Goal: Information Seeking & Learning: Learn about a topic

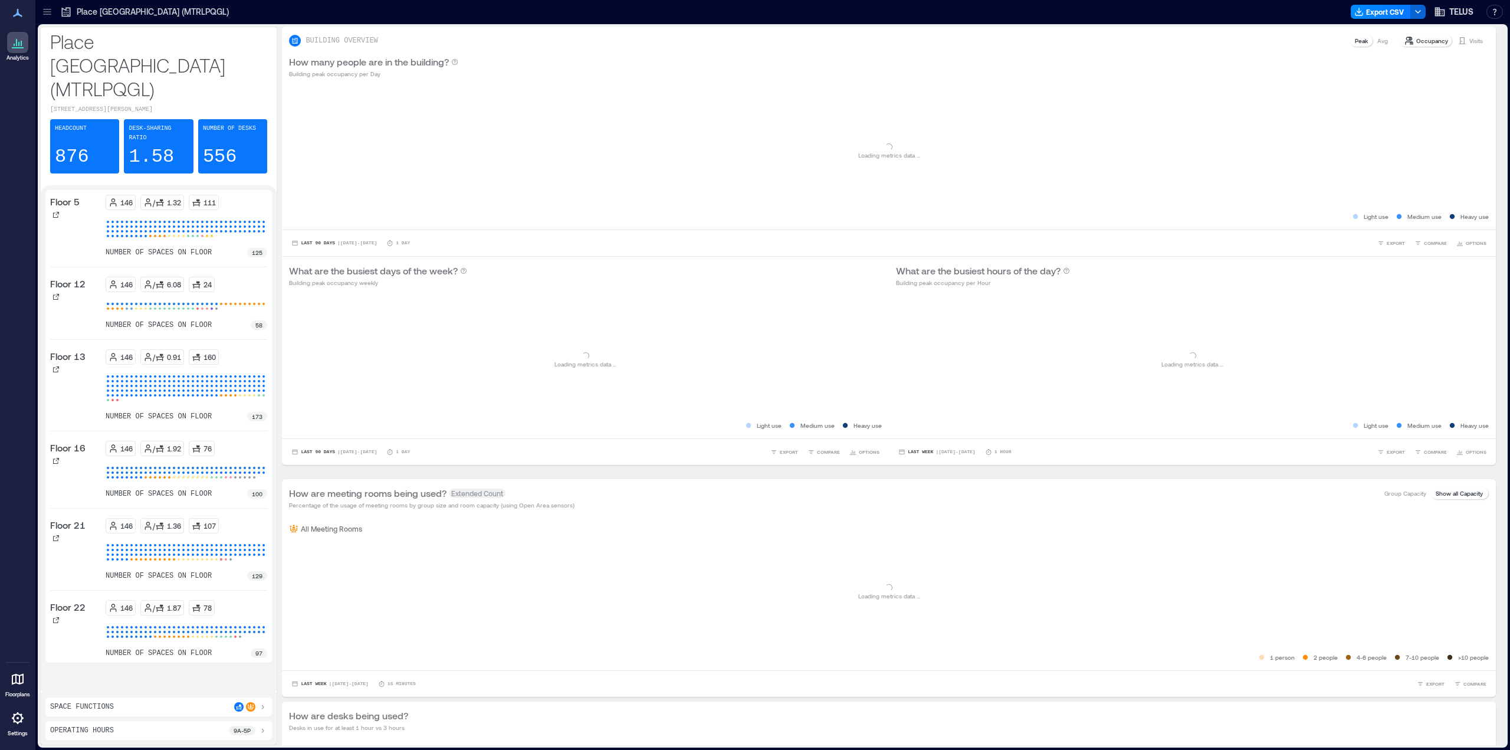
click at [50, 16] on icon at bounding box center [47, 12] width 12 height 12
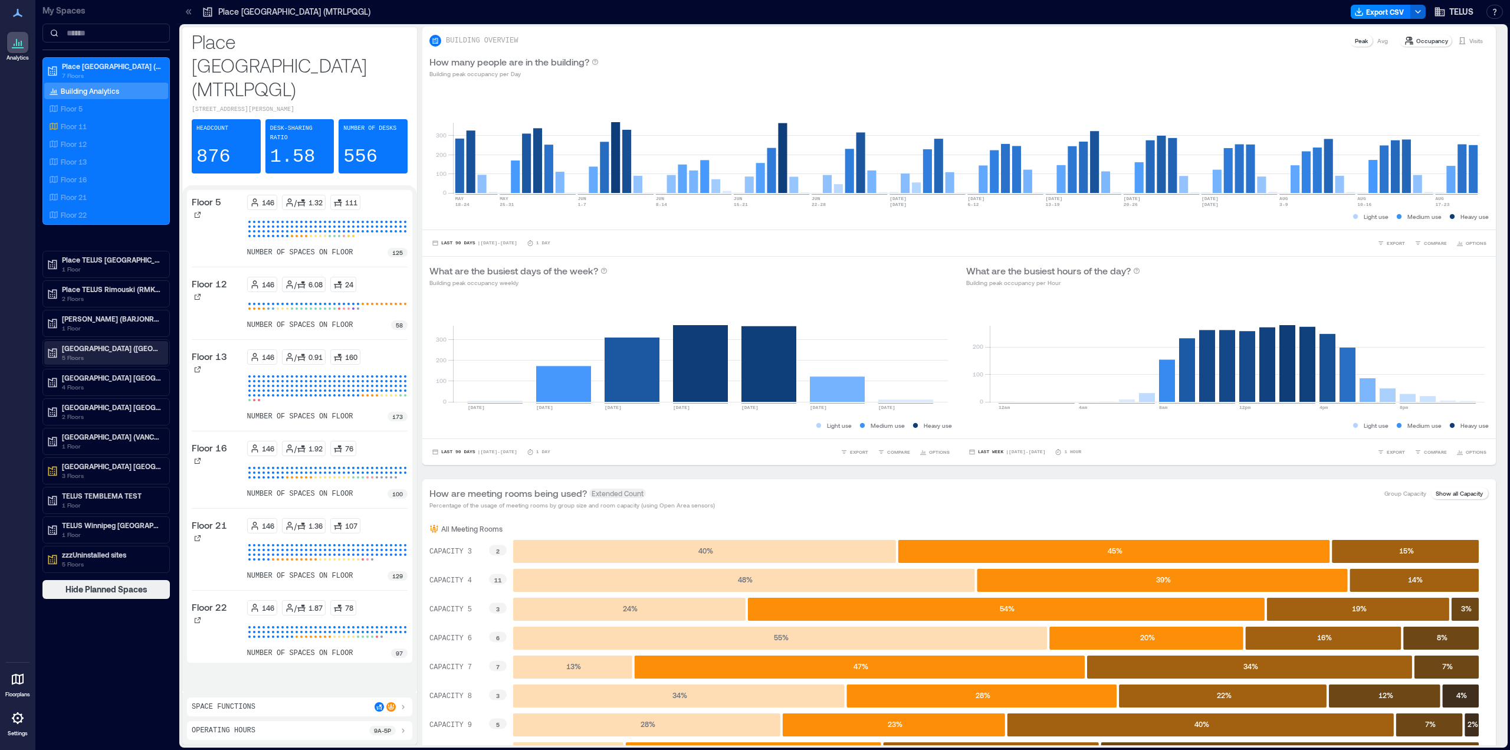
click at [100, 350] on p "[GEOGRAPHIC_DATA] ([GEOGRAPHIC_DATA])" at bounding box center [111, 347] width 99 height 9
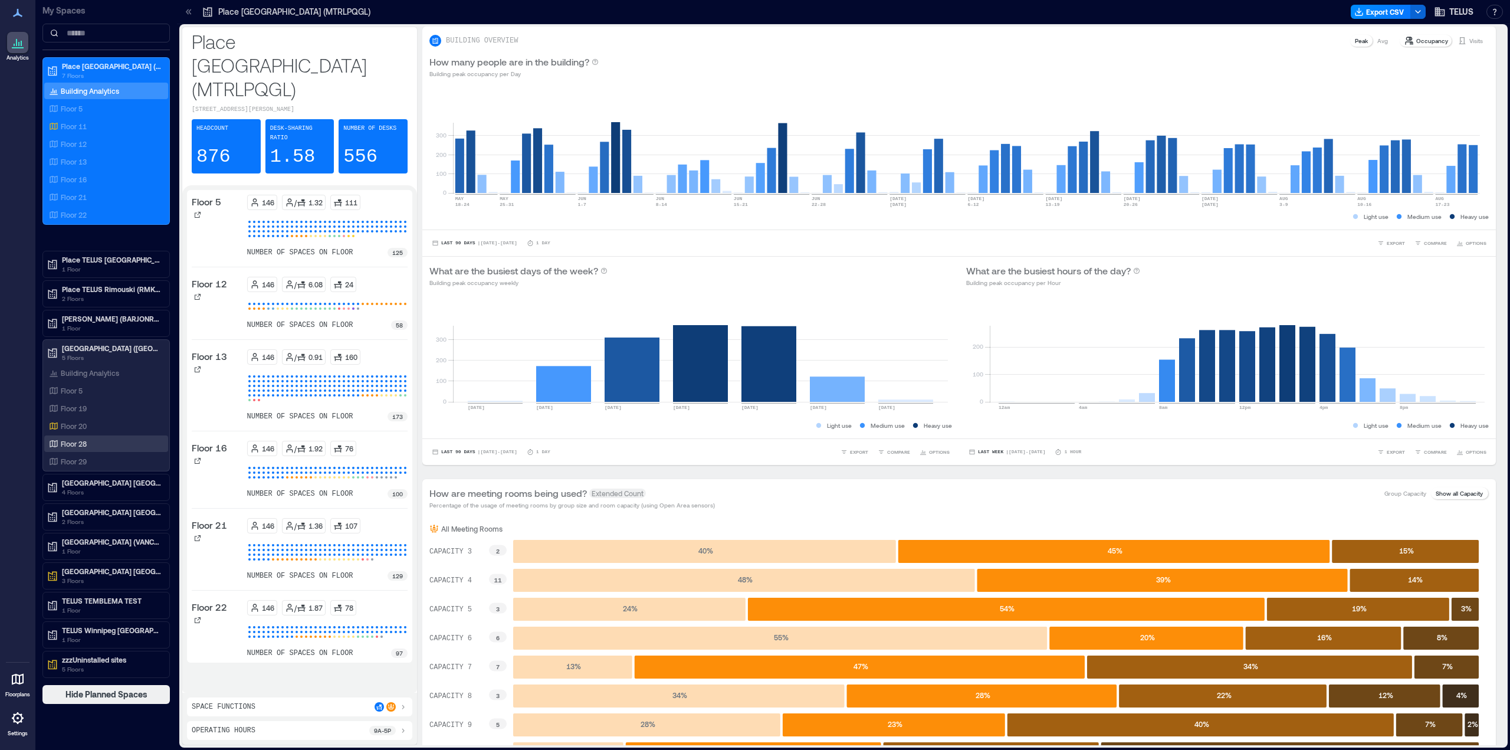
click at [82, 442] on p "Floor 28" at bounding box center [74, 443] width 26 height 9
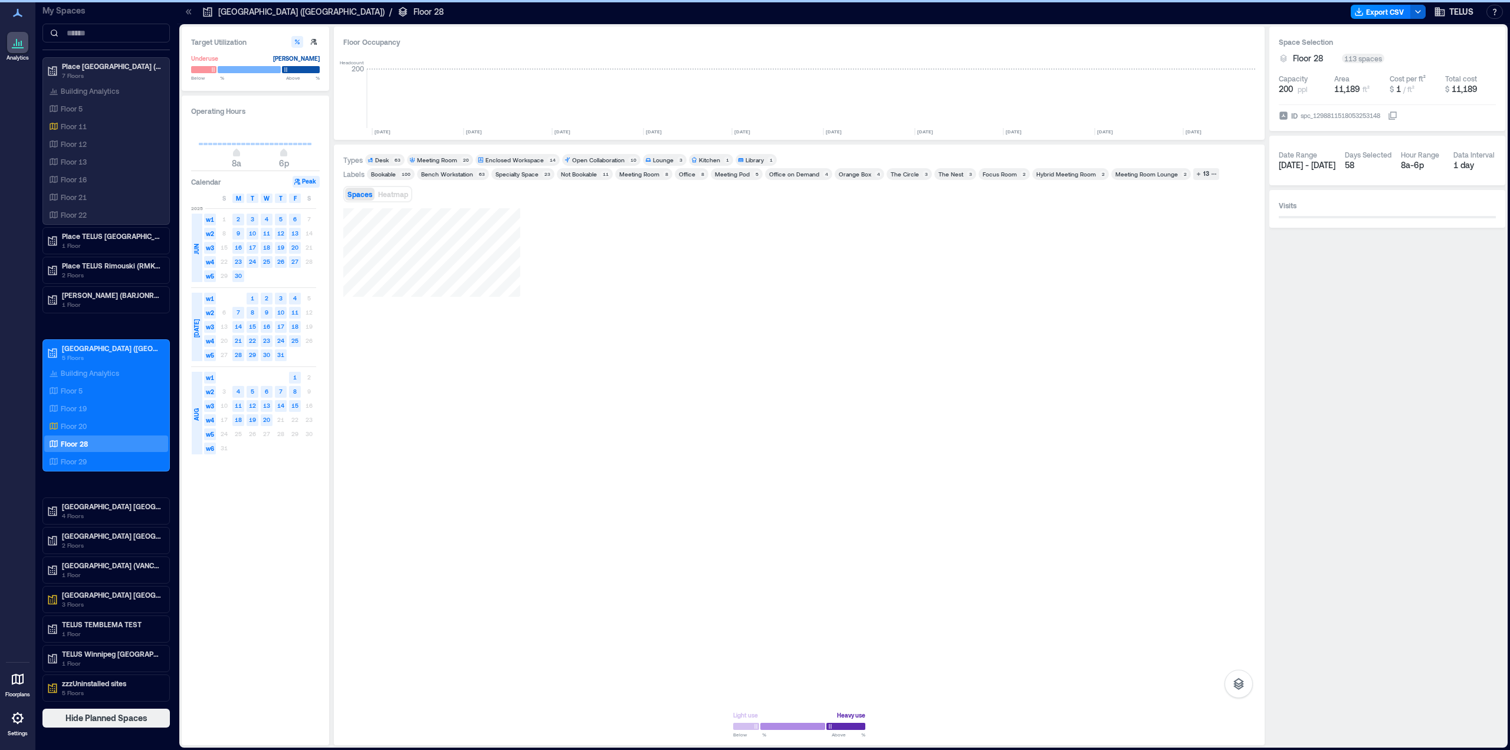
scroll to position [0, 706]
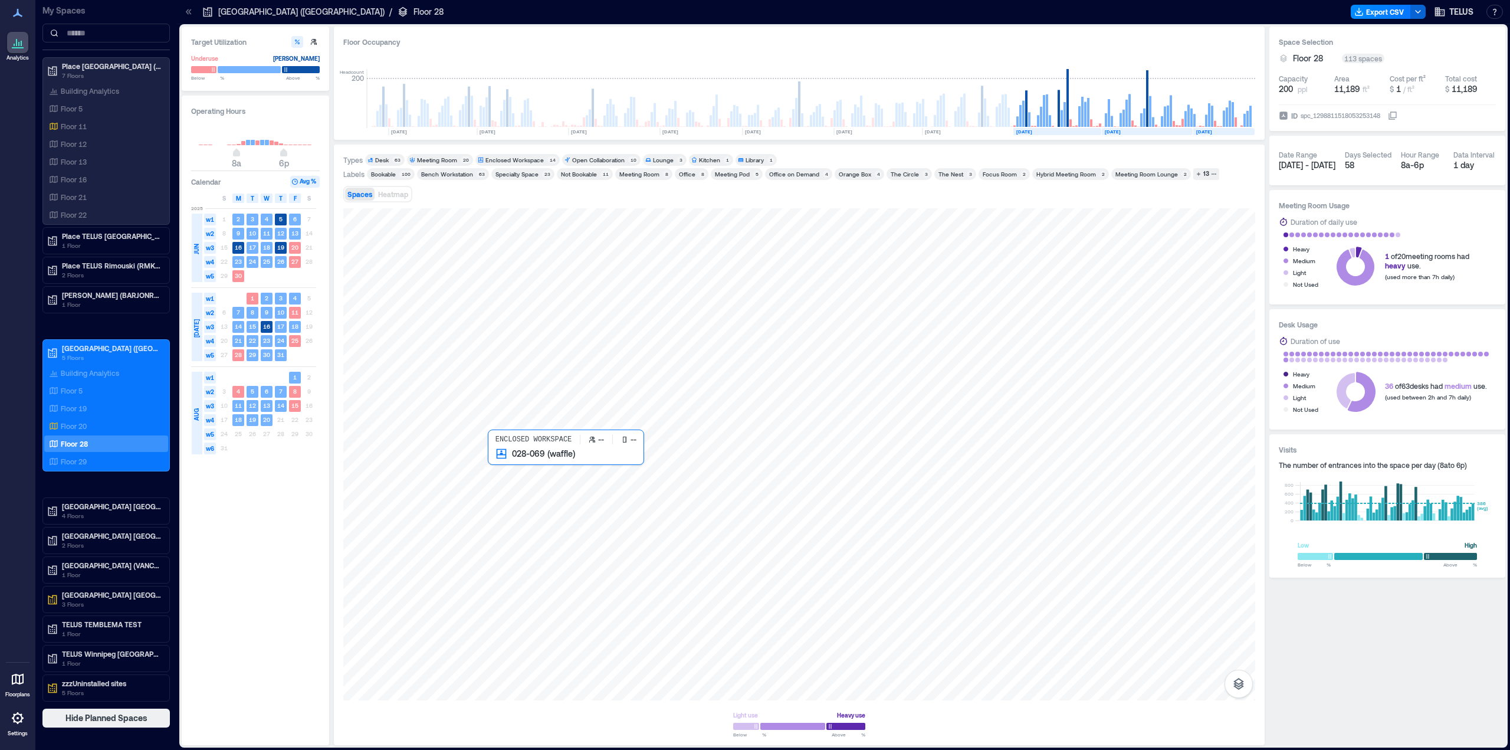
click at [507, 466] on div at bounding box center [799, 454] width 912 height 492
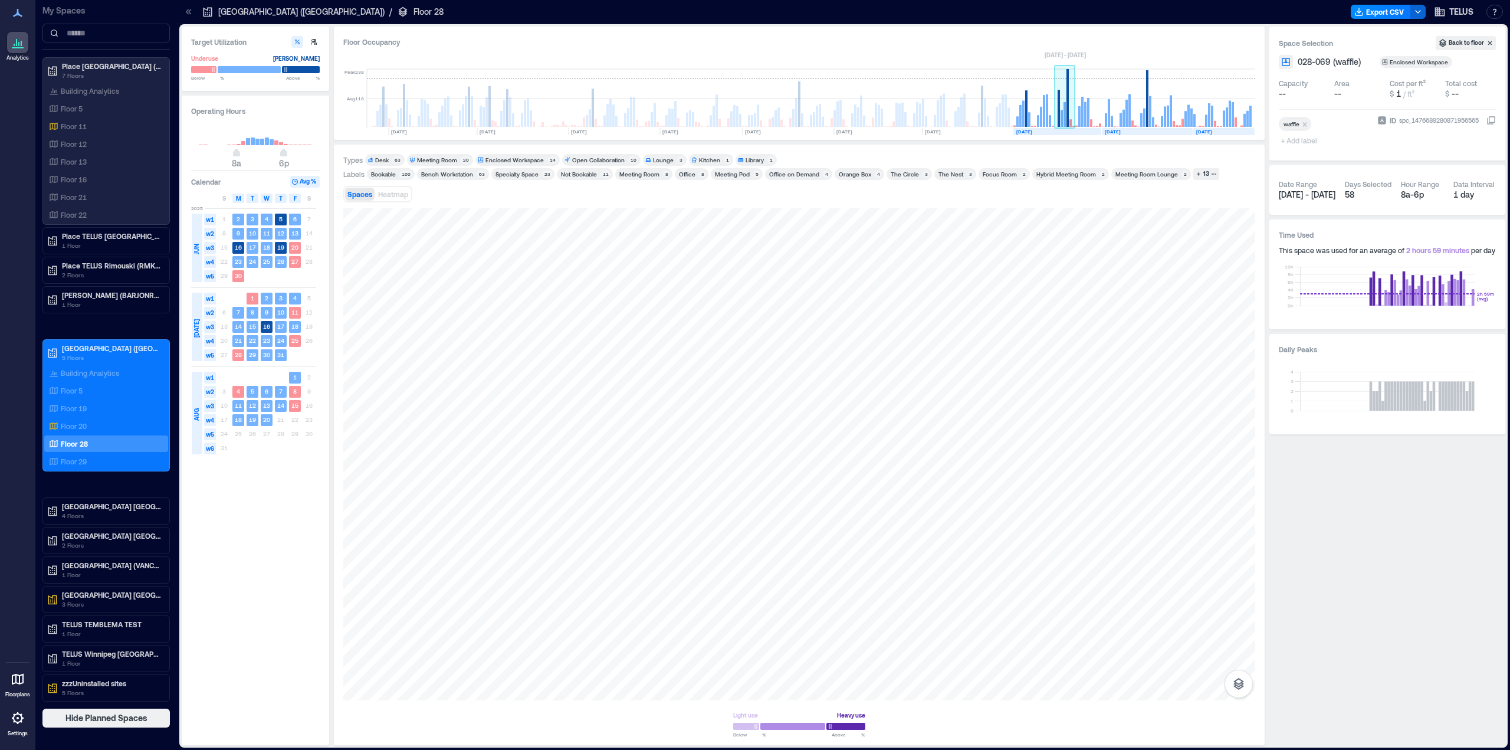
click at [1078, 117] on rect at bounding box center [1079, 116] width 2 height 21
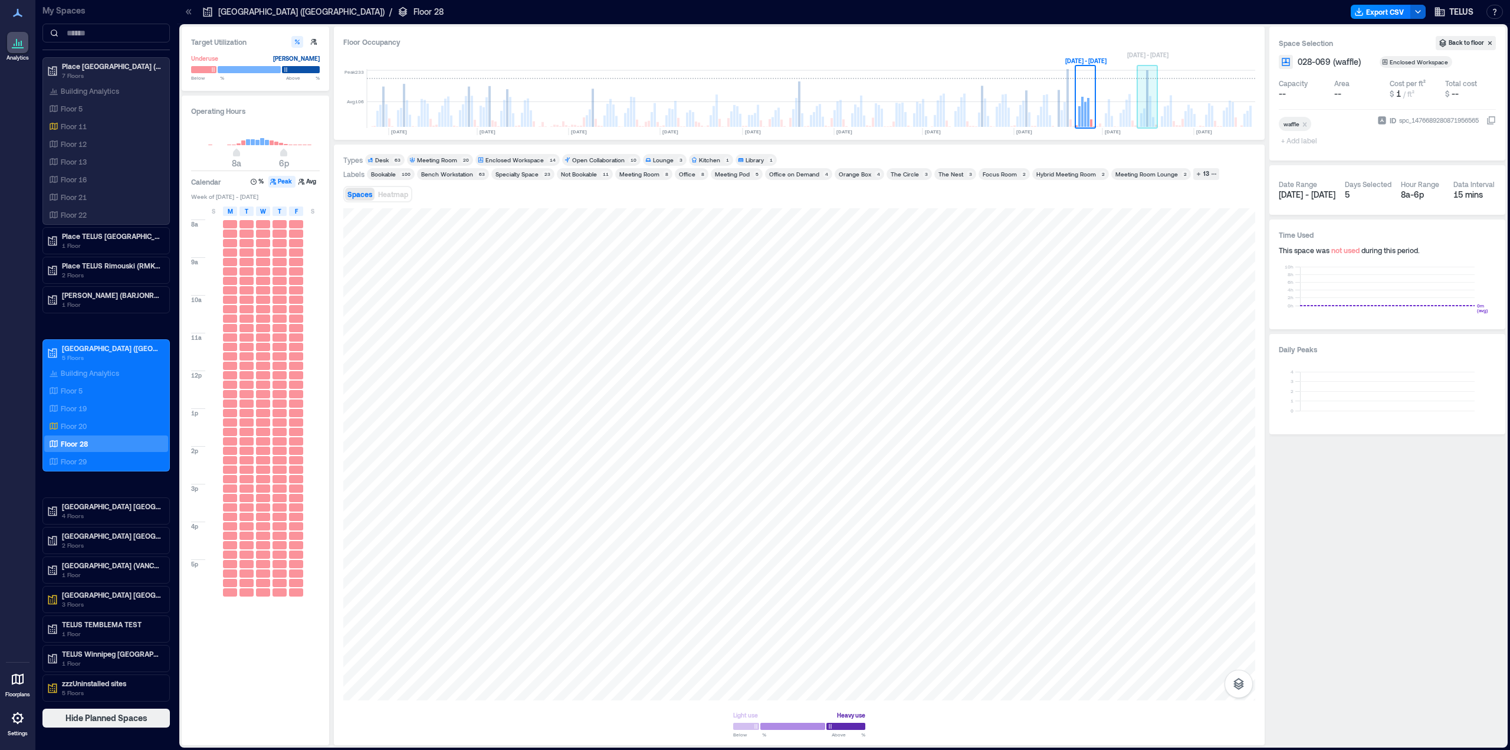
click at [1144, 117] on rect at bounding box center [1144, 118] width 2 height 18
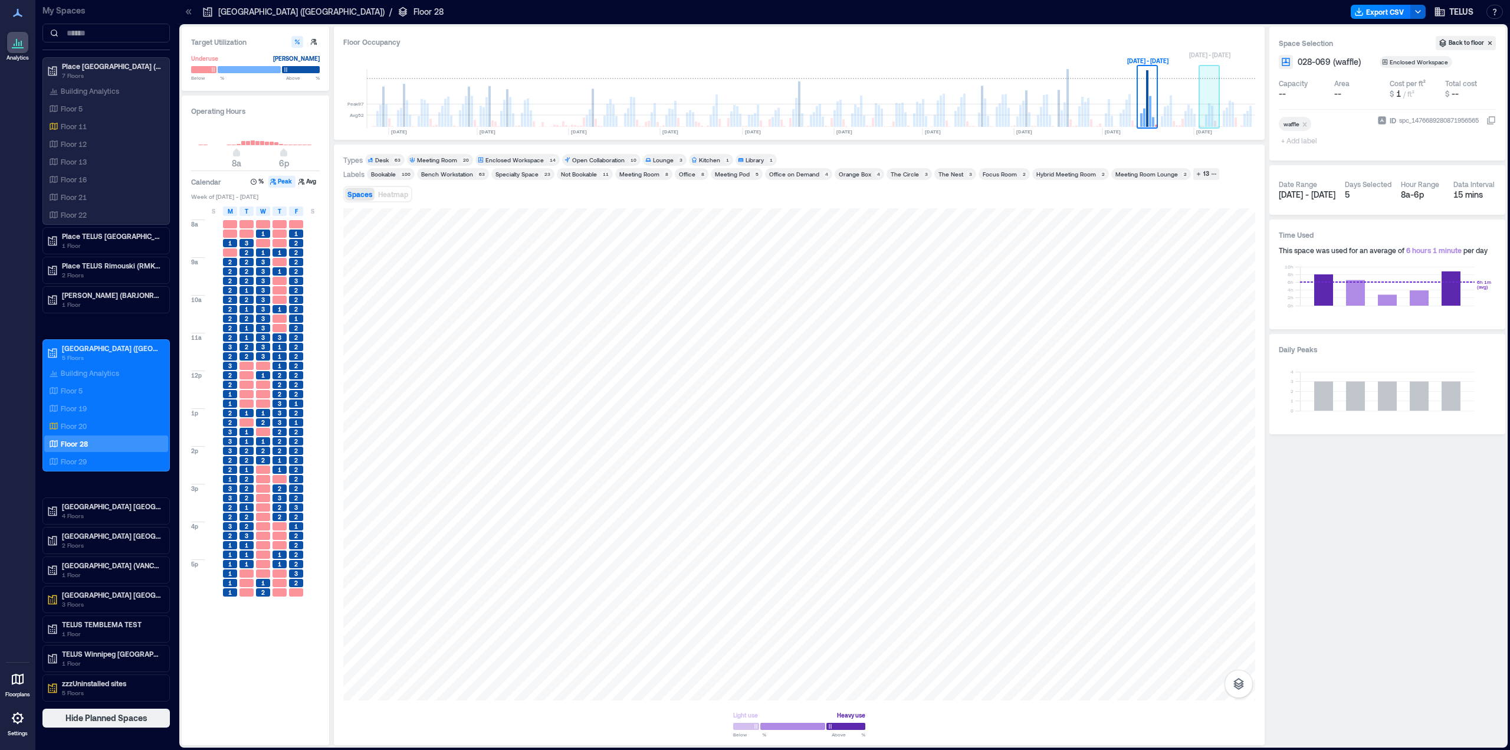
click at [1211, 120] on rect at bounding box center [1212, 116] width 2 height 21
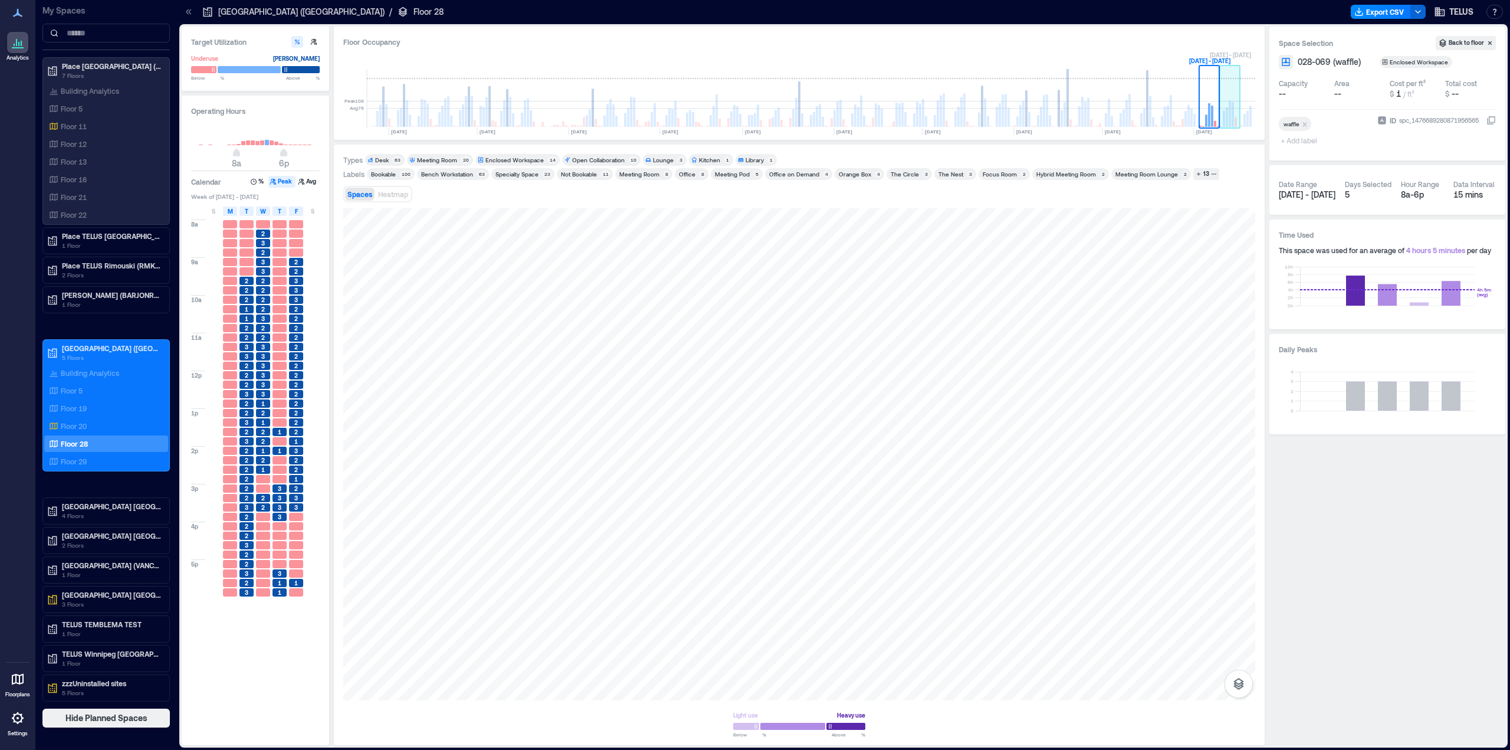
click at [1231, 117] on rect at bounding box center [1232, 114] width 2 height 25
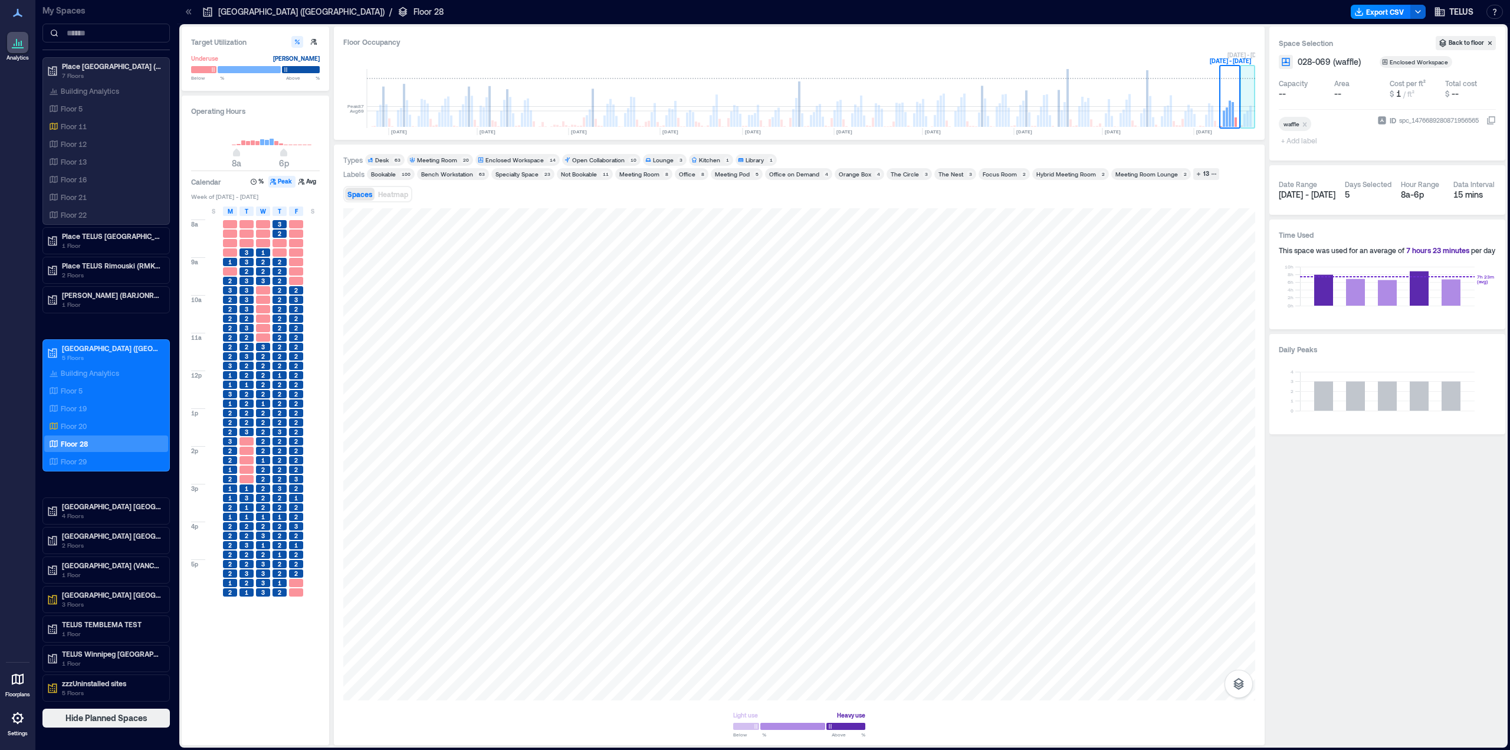
click at [1250, 119] on rect at bounding box center [1250, 116] width 2 height 21
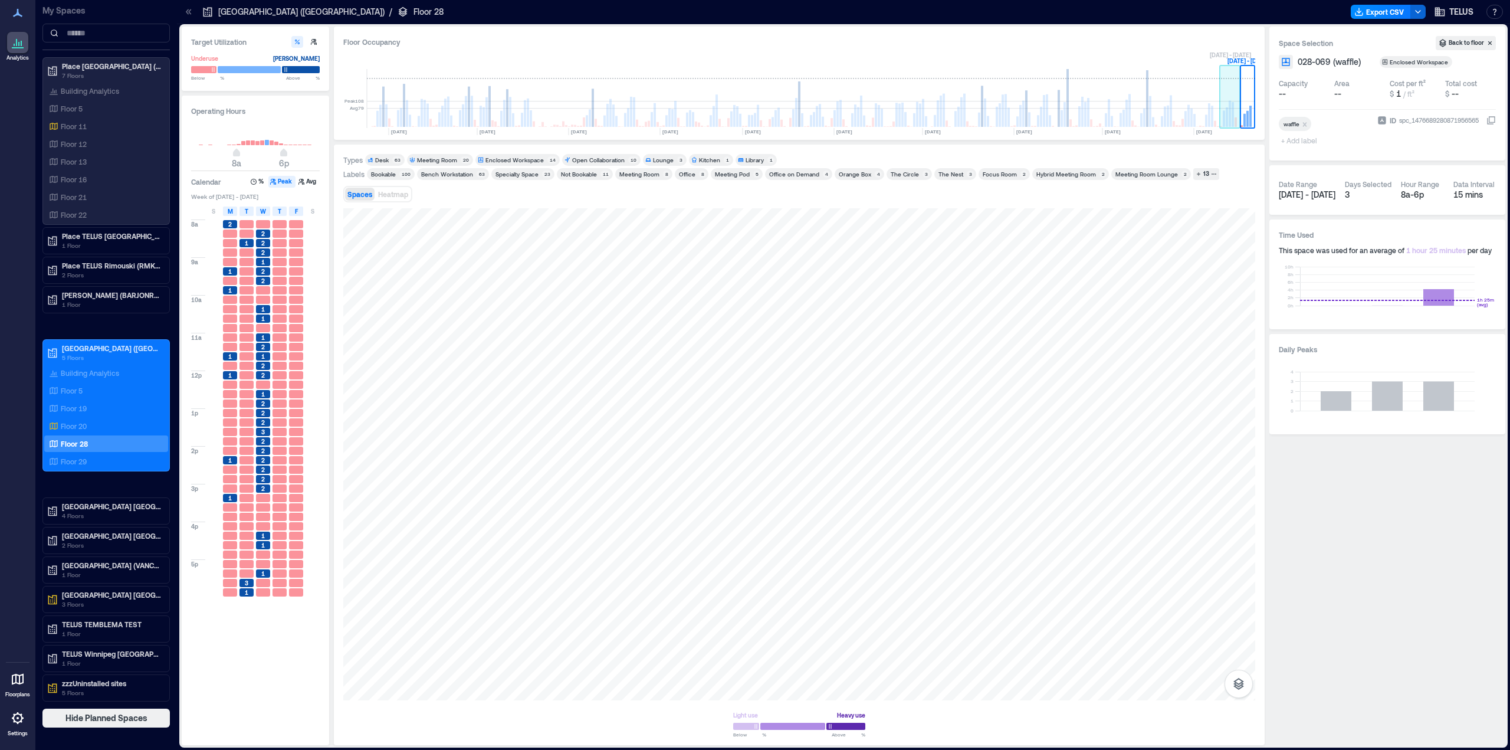
click at [1221, 117] on rect at bounding box center [1230, 98] width 21 height 59
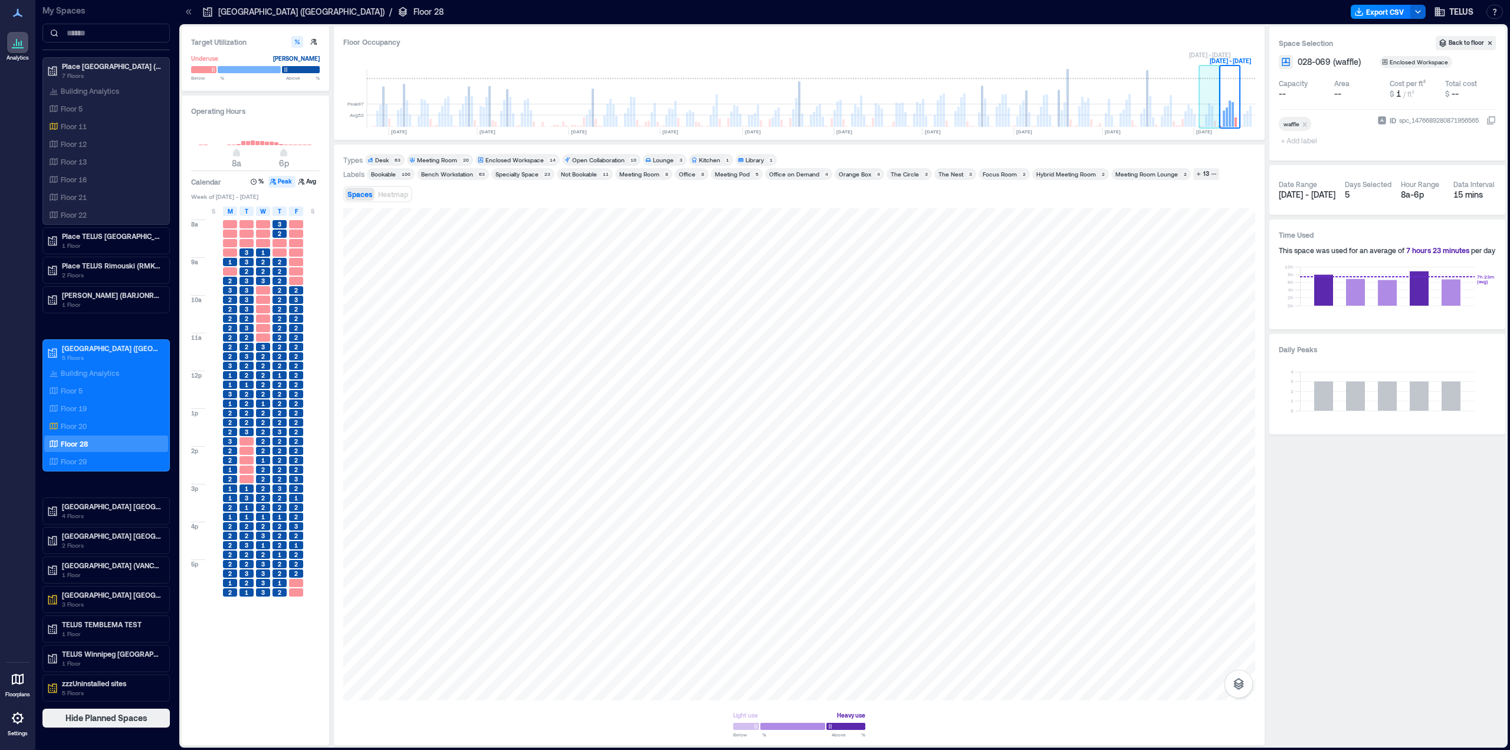
click at [1201, 115] on rect at bounding box center [1209, 98] width 21 height 59
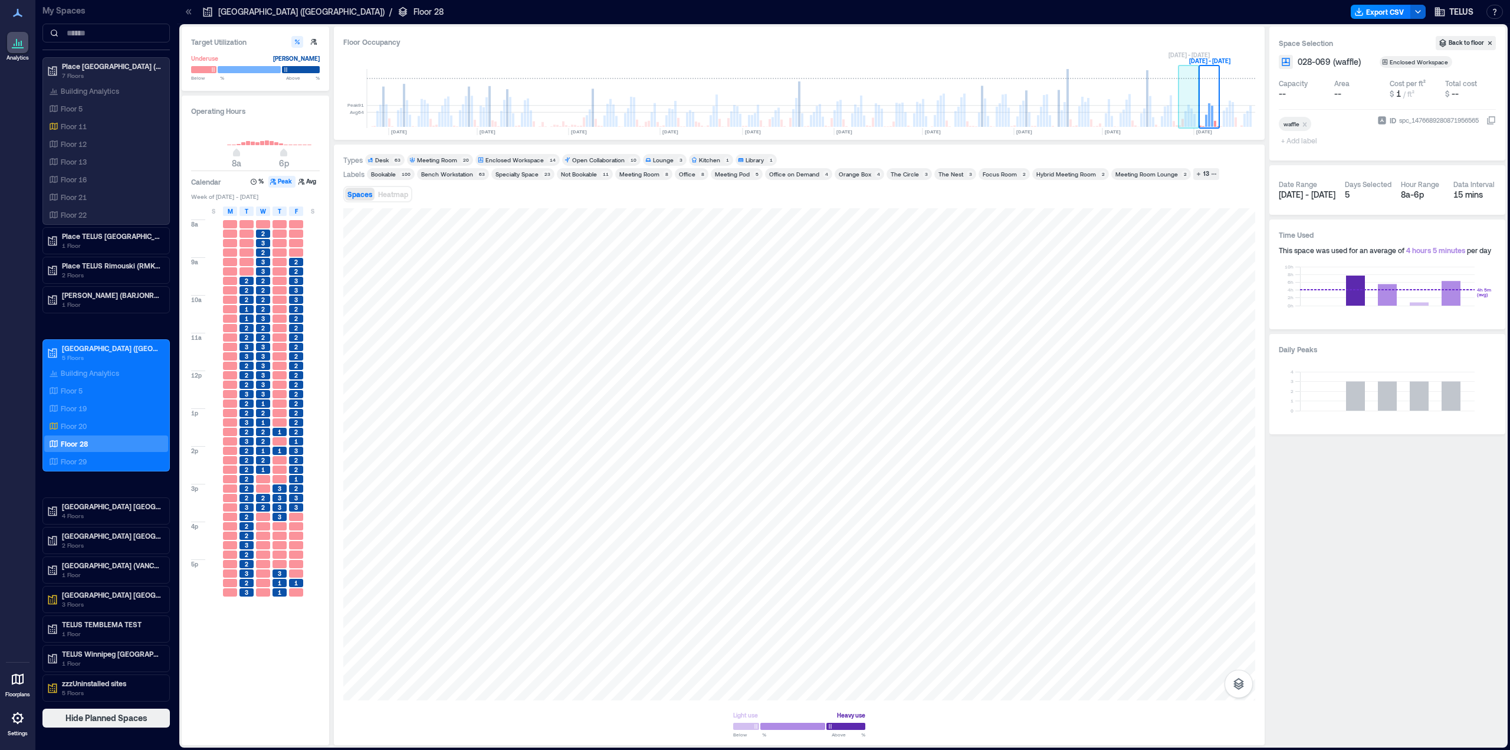
click at [1197, 109] on rect at bounding box center [1188, 98] width 21 height 59
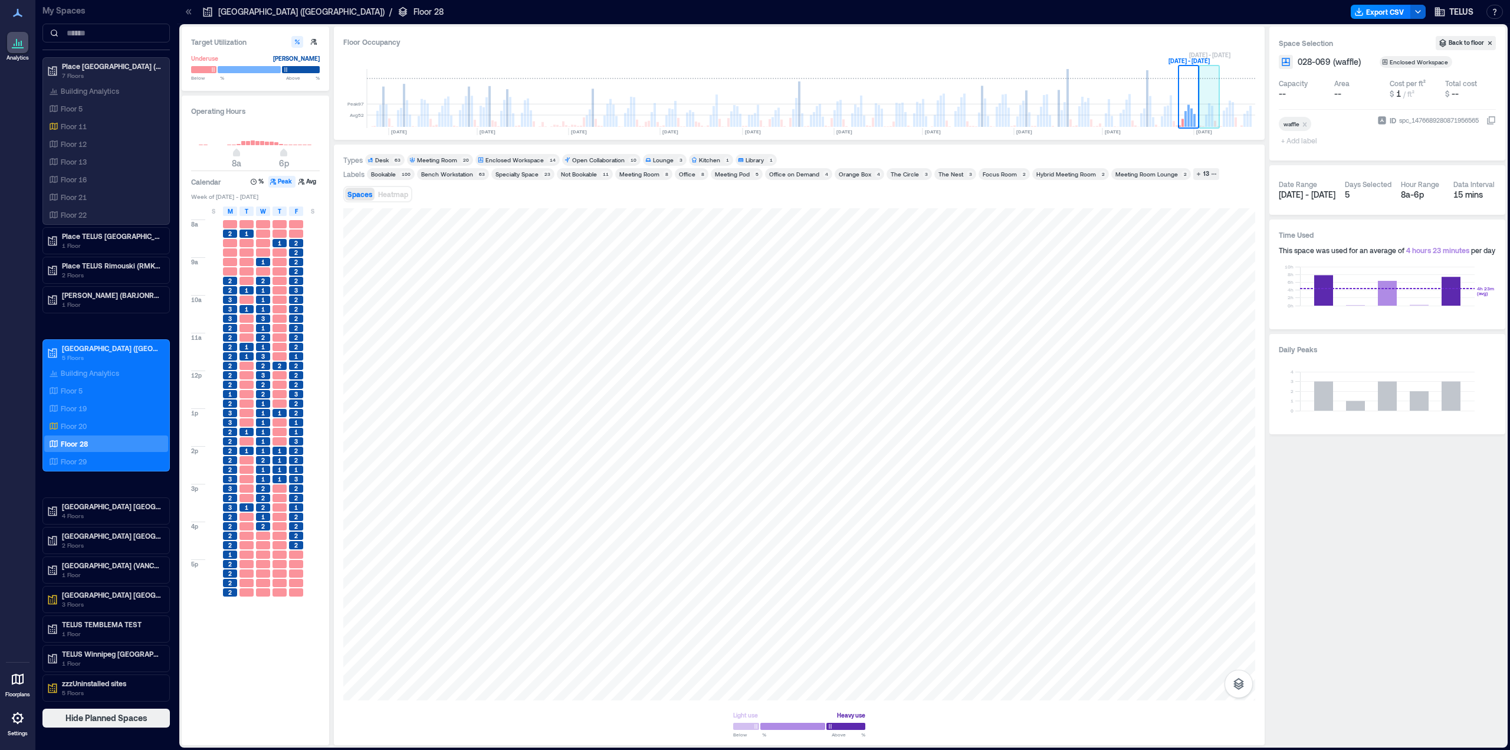
click at [1203, 111] on rect at bounding box center [1209, 98] width 21 height 59
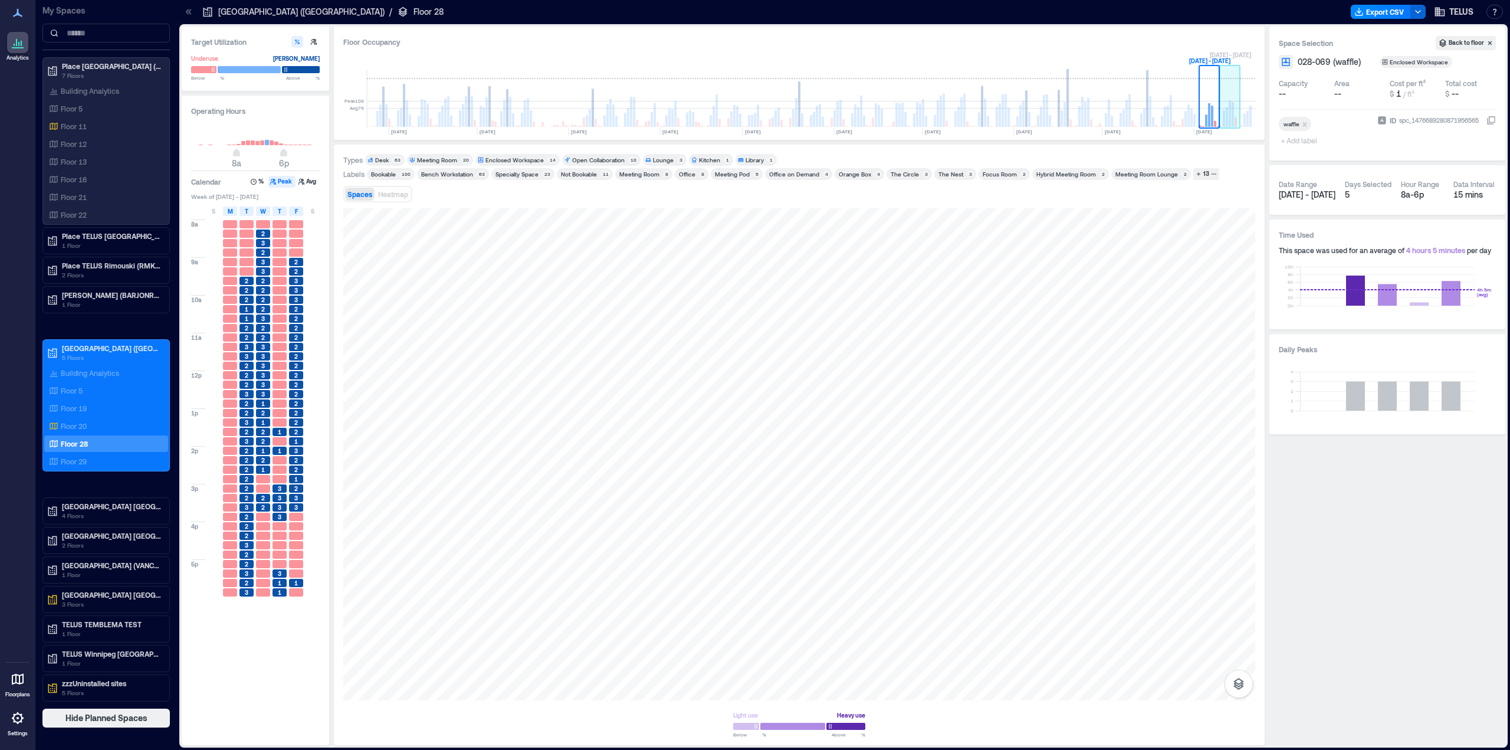
click at [1224, 113] on rect at bounding box center [1224, 118] width 2 height 17
